Goal: Task Accomplishment & Management: Use online tool/utility

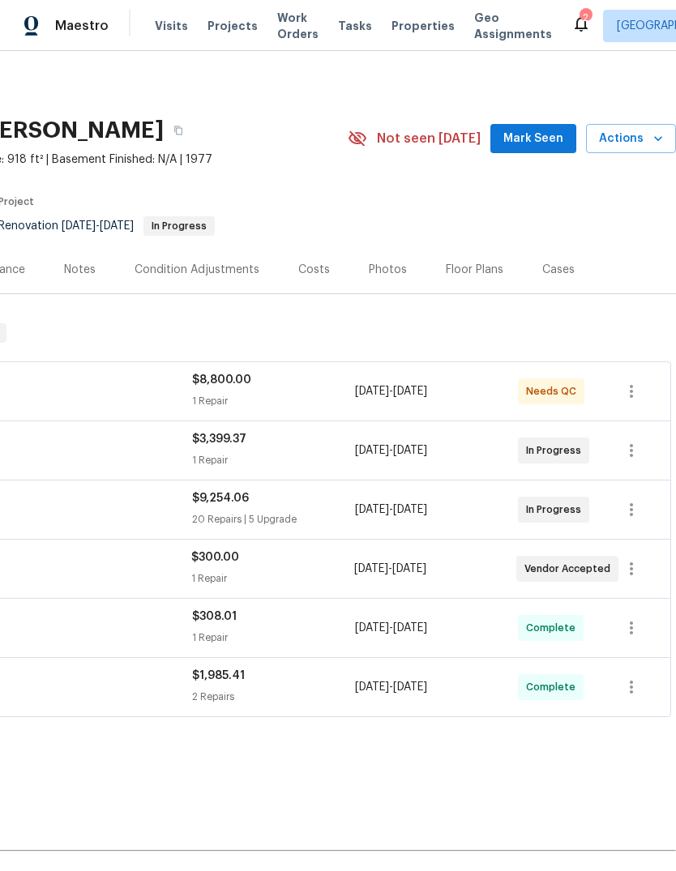
scroll to position [0, 240]
click at [632, 119] on div "[STREET_ADDRESS][PERSON_NAME] 3 Beds | 1 Baths | Total: 918 ft² | Above Grade: …" at bounding box center [218, 138] width 916 height 58
click at [634, 137] on span "Actions" at bounding box center [631, 139] width 64 height 20
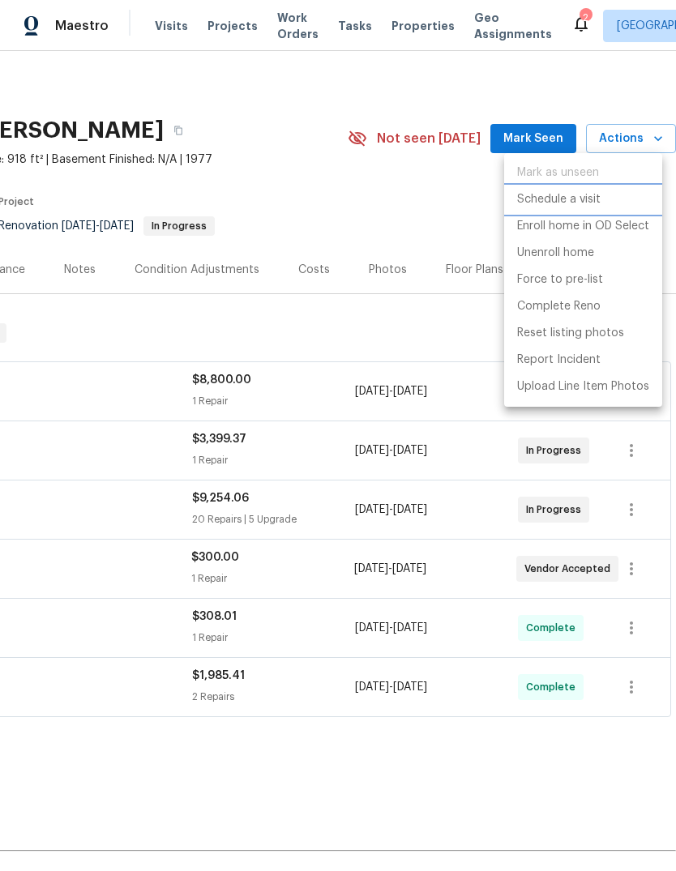
click at [545, 203] on p "Schedule a visit" at bounding box center [558, 199] width 83 height 17
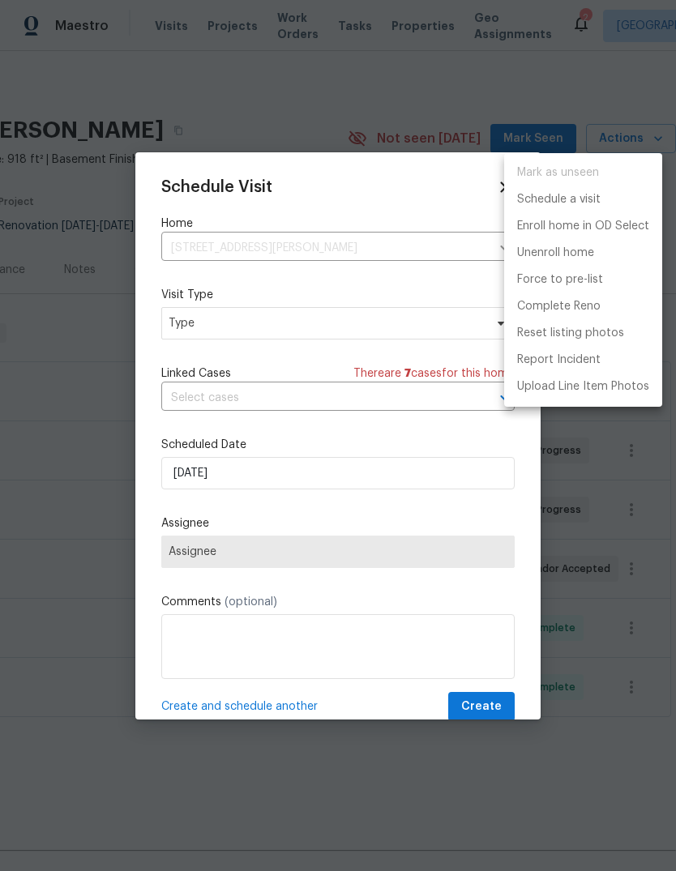
click at [204, 313] on div at bounding box center [338, 435] width 676 height 871
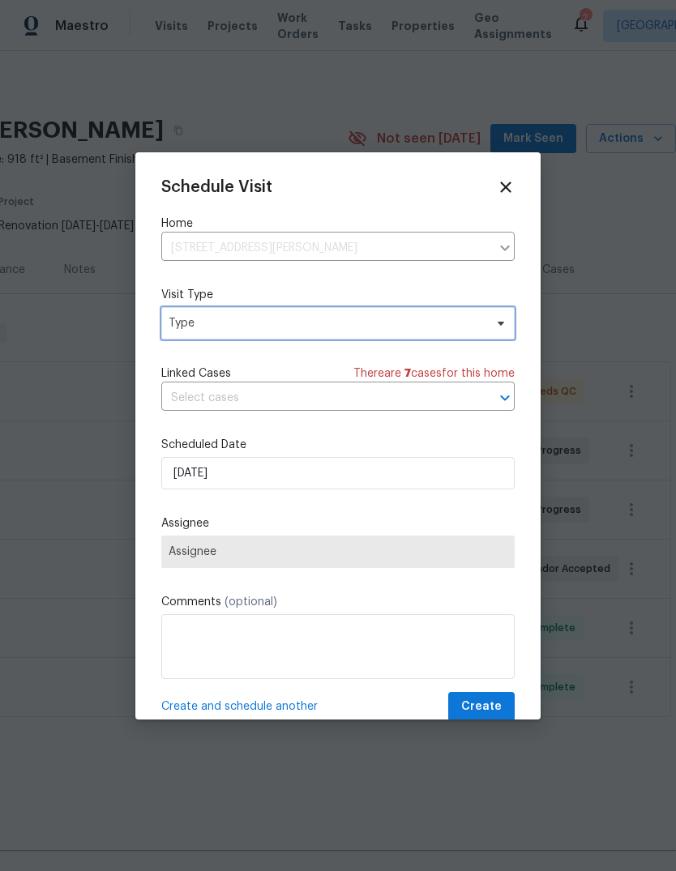
click at [188, 319] on span "Type" at bounding box center [326, 323] width 315 height 16
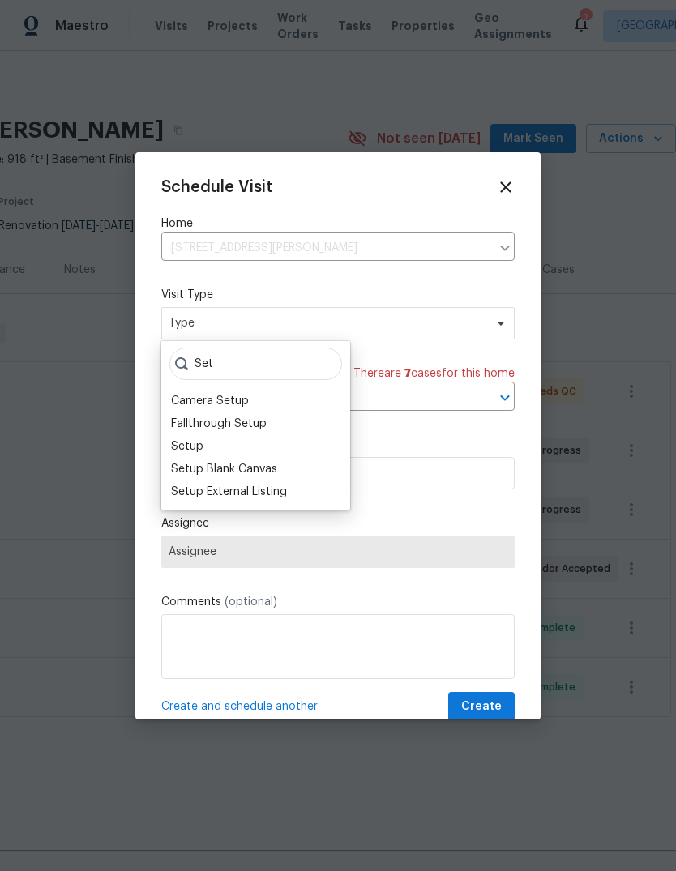
type input "Set"
click at [193, 454] on div "Setup" at bounding box center [187, 446] width 32 height 16
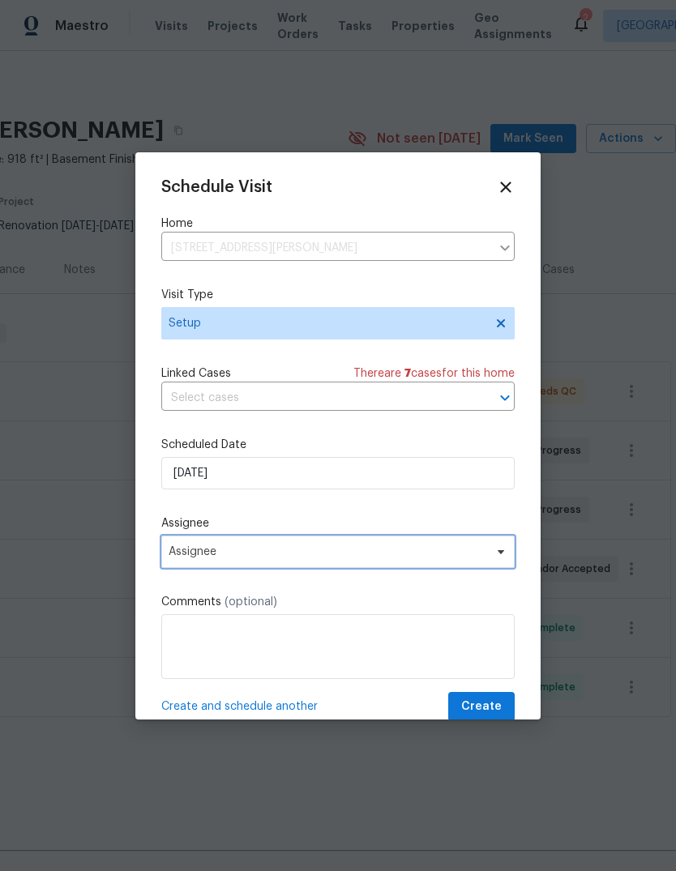
click at [192, 558] on span "Assignee" at bounding box center [328, 551] width 318 height 13
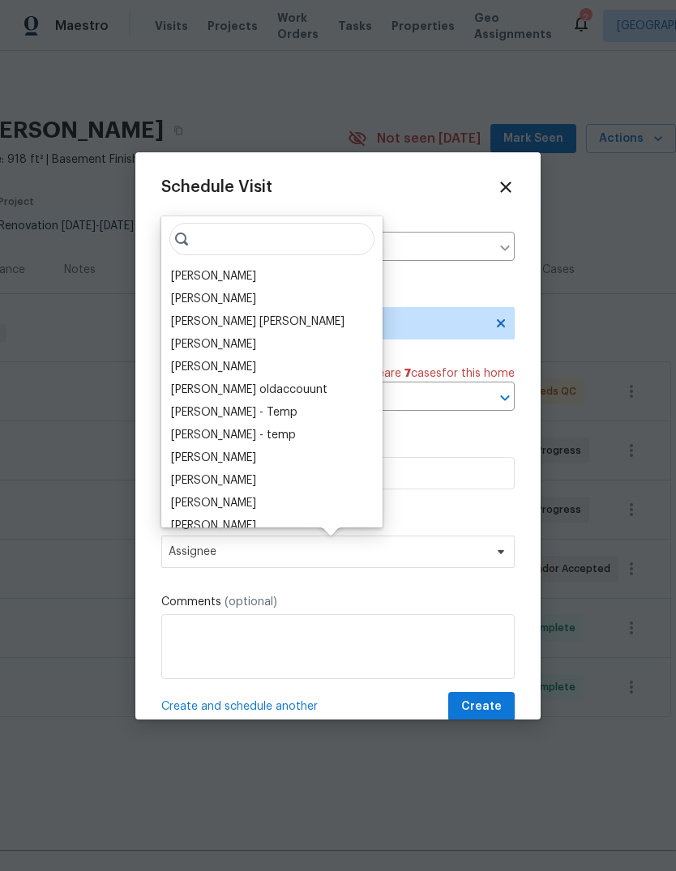
click at [182, 281] on div "[PERSON_NAME]" at bounding box center [213, 276] width 85 height 16
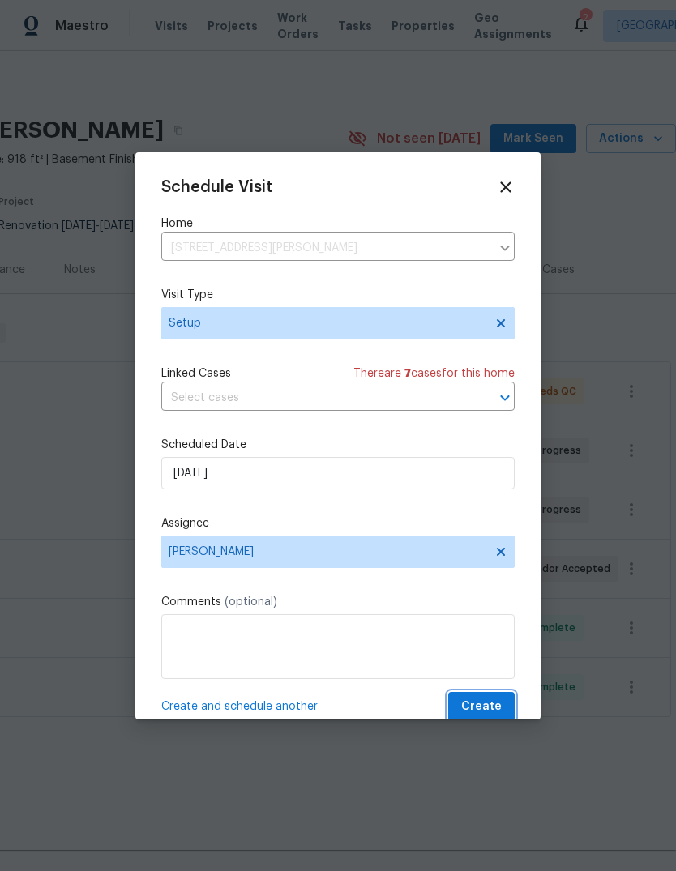
click at [474, 717] on span "Create" at bounding box center [481, 707] width 41 height 20
